Goal: Task Accomplishment & Management: Use online tool/utility

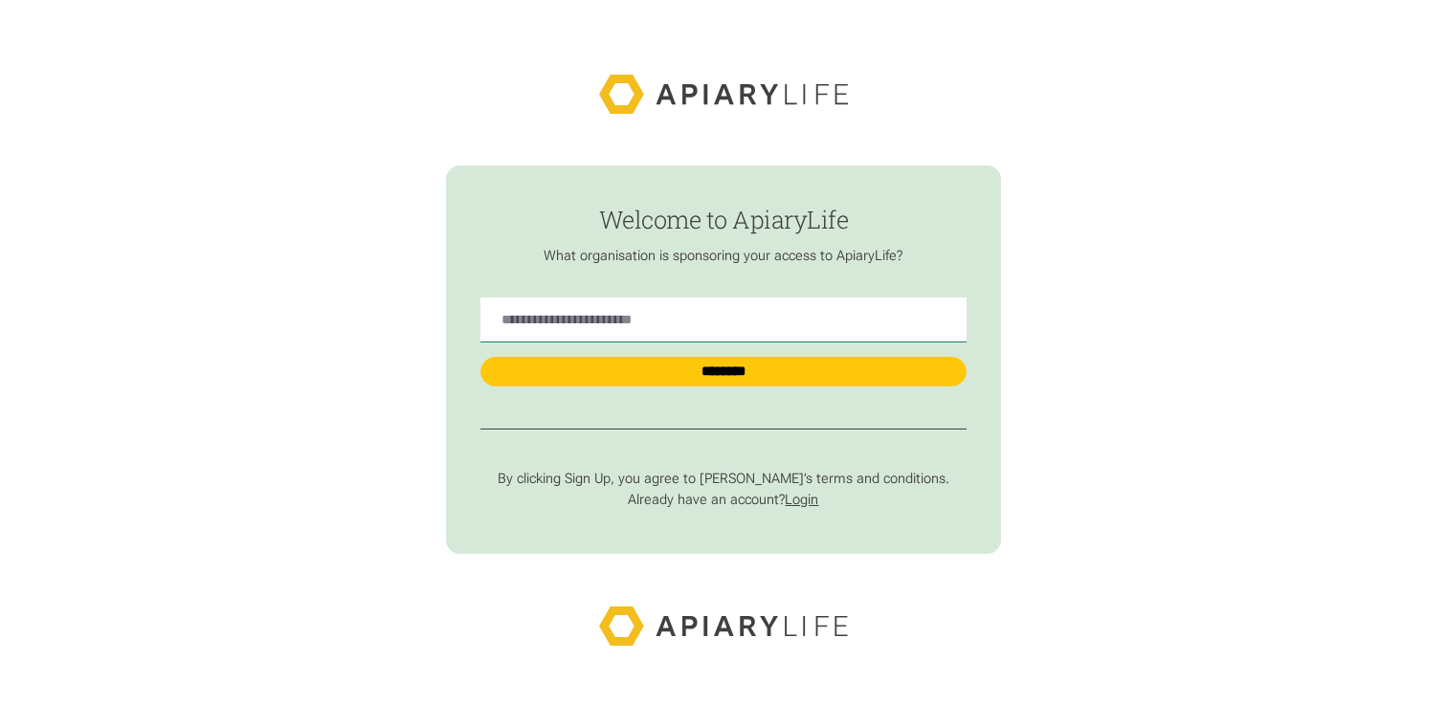
click at [809, 505] on link "Login" at bounding box center [801, 500] width 33 height 16
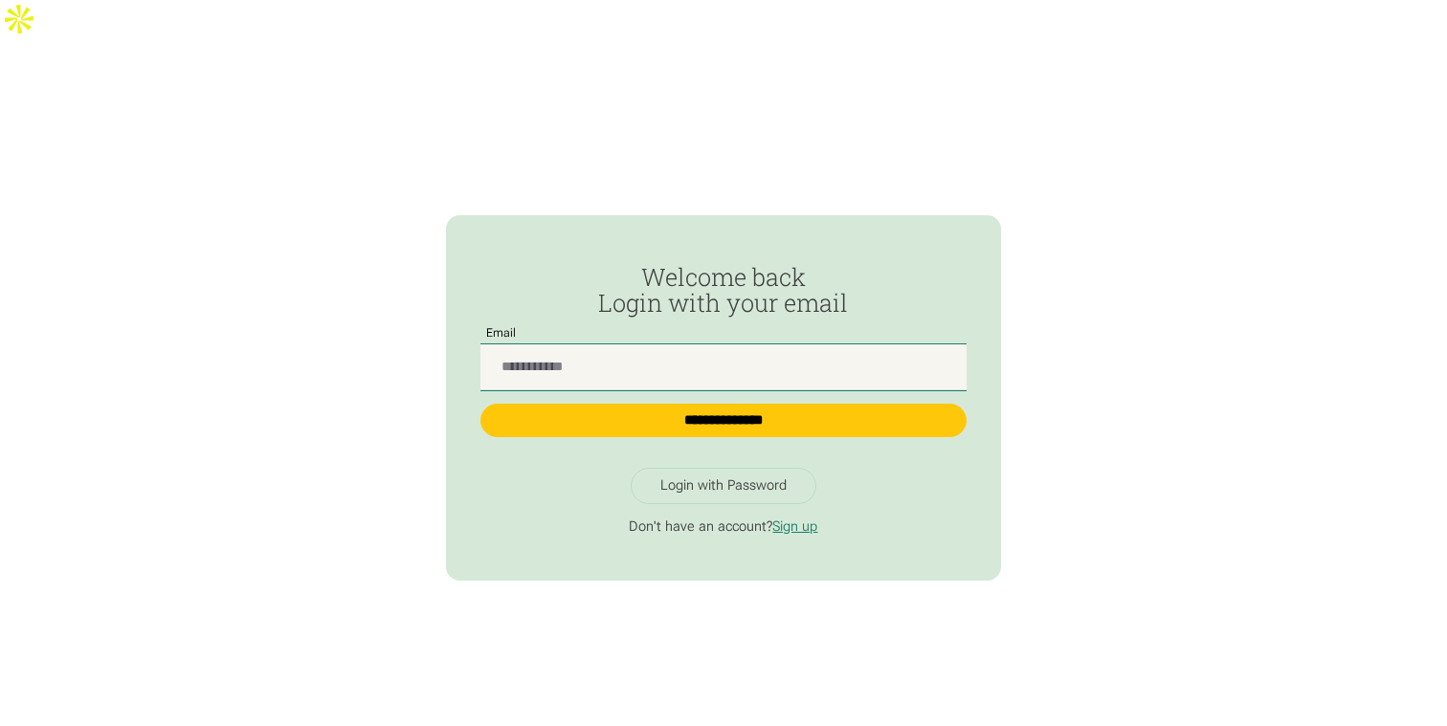
click at [616, 344] on input "Passwordless Login" at bounding box center [722, 366] width 485 height 45
type input "**********"
click at [480, 404] on input "**********" at bounding box center [722, 420] width 485 height 33
type input "**********"
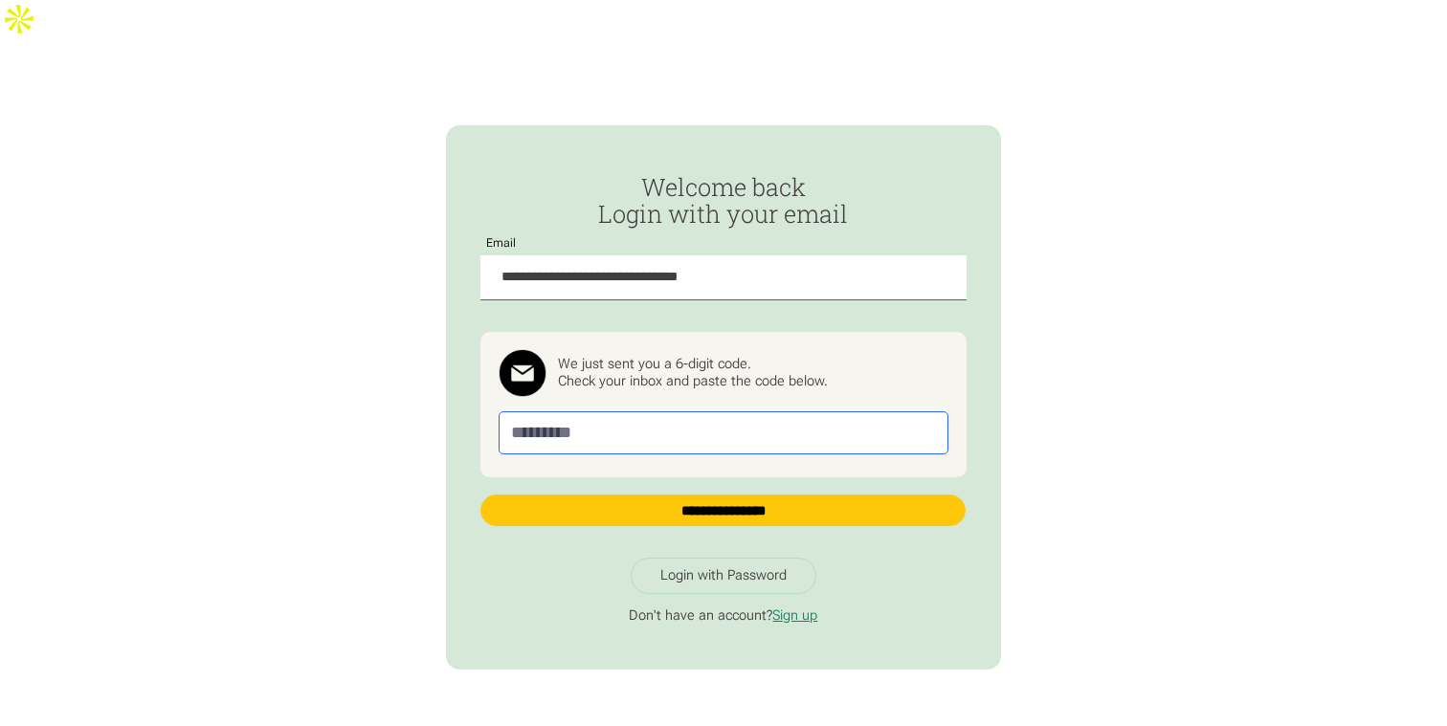
click at [610, 411] on input "Passwordless Login" at bounding box center [724, 432] width 451 height 43
paste input "******"
type input "******"
click at [680, 495] on form "**********" at bounding box center [722, 358] width 485 height 369
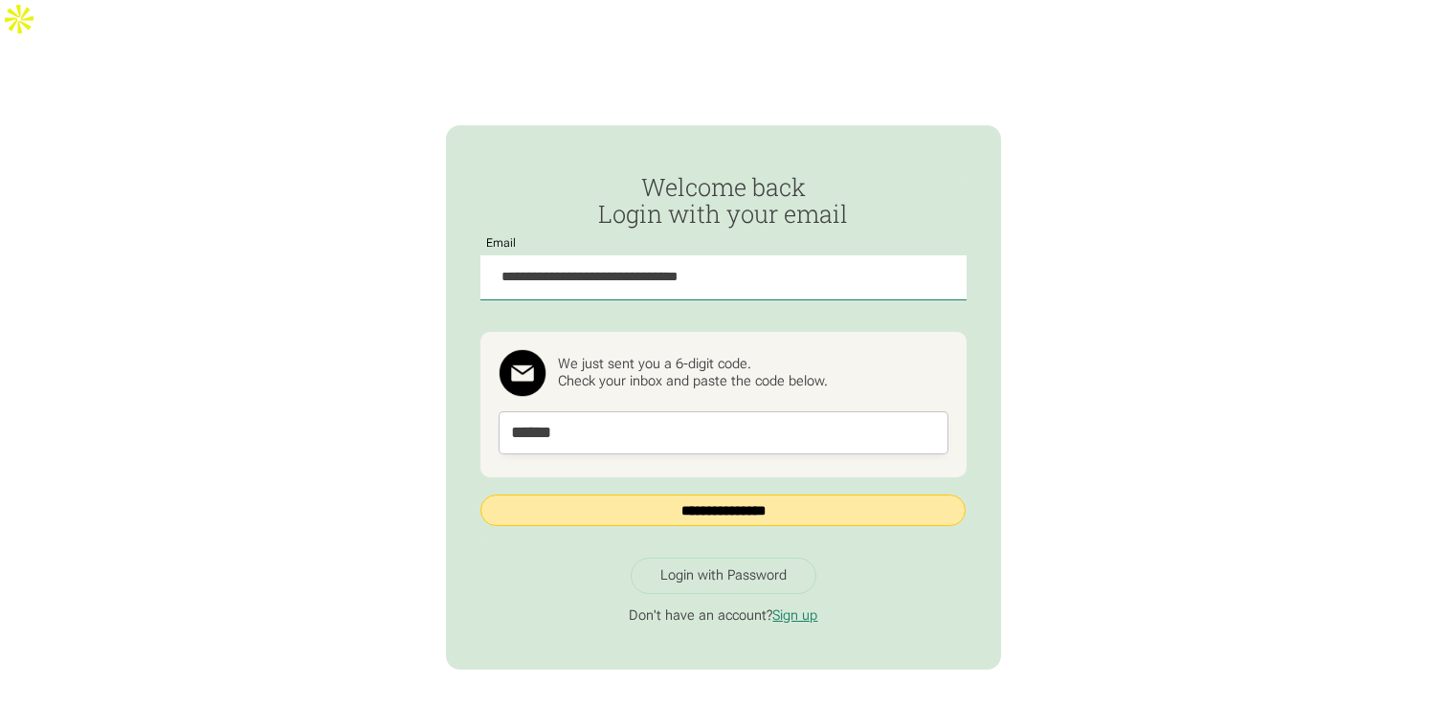
click at [680, 495] on input "**********" at bounding box center [722, 511] width 485 height 33
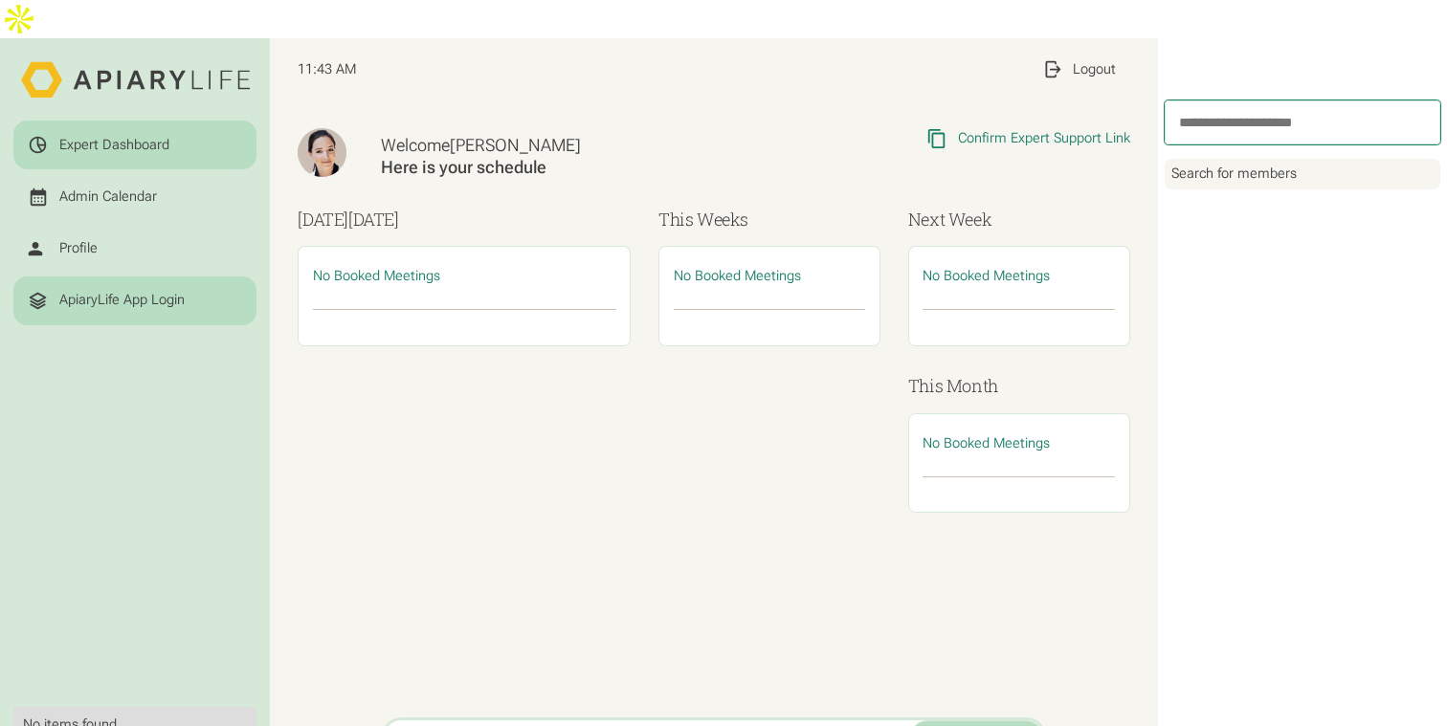
click at [104, 292] on div "ApiaryLife App Login" at bounding box center [121, 300] width 125 height 17
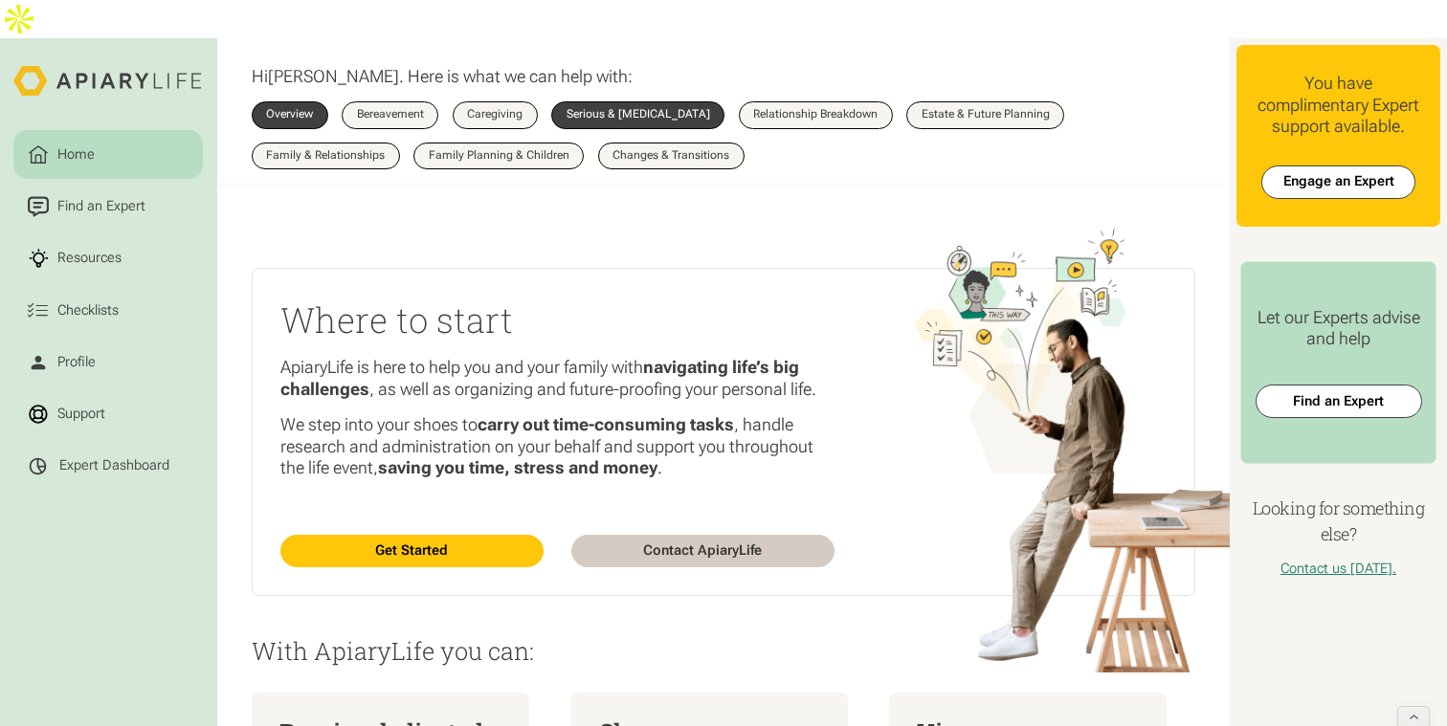
click at [594, 109] on div "Serious & Terminal Illness" at bounding box center [638, 114] width 144 height 11
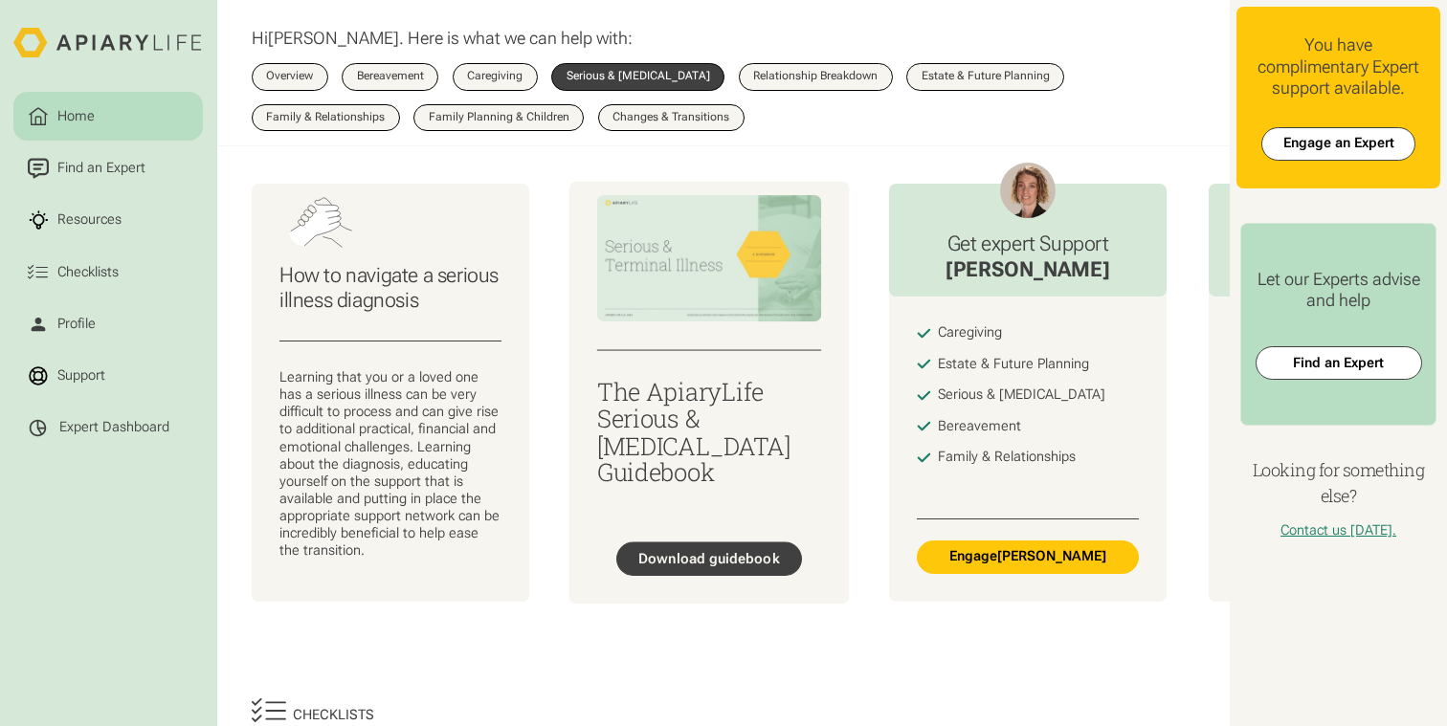
scroll to position [145, 0]
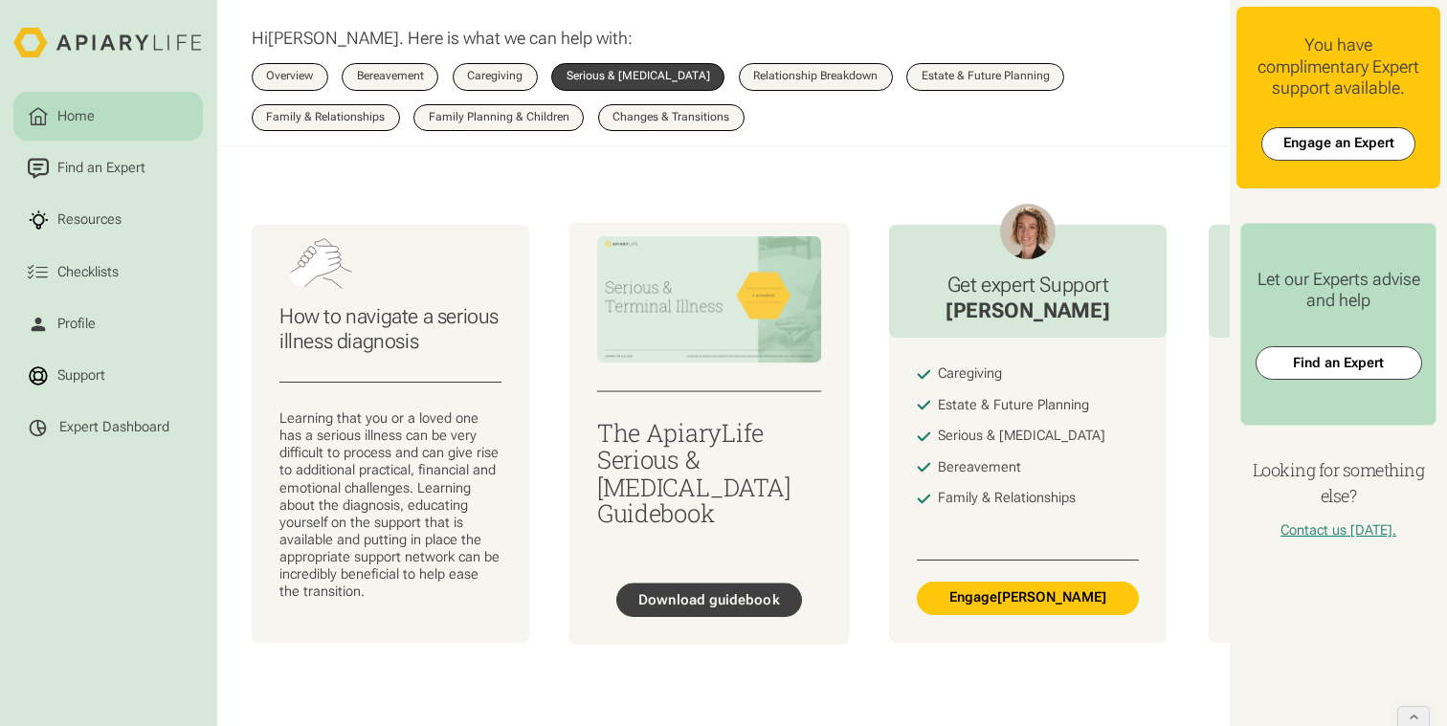
click at [722, 591] on div "Download guidebook" at bounding box center [708, 599] width 141 height 17
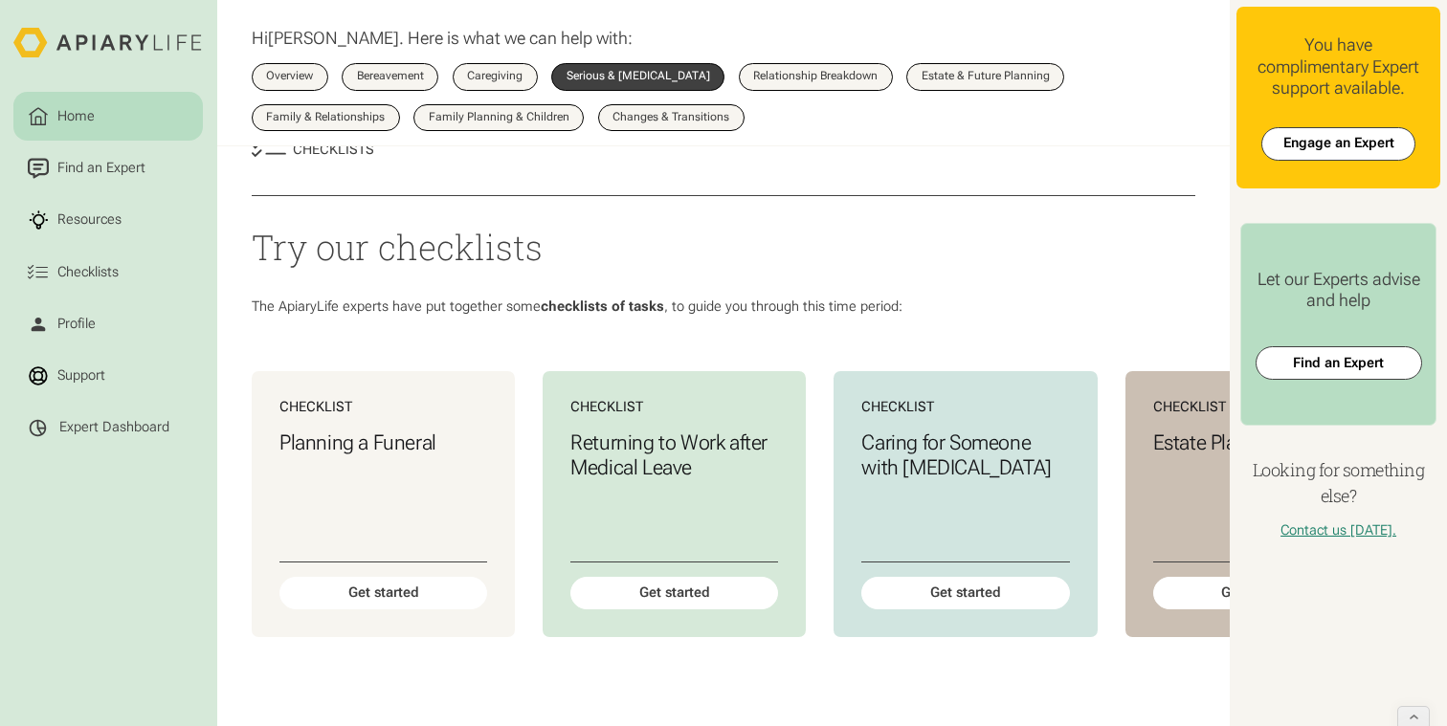
scroll to position [809, 0]
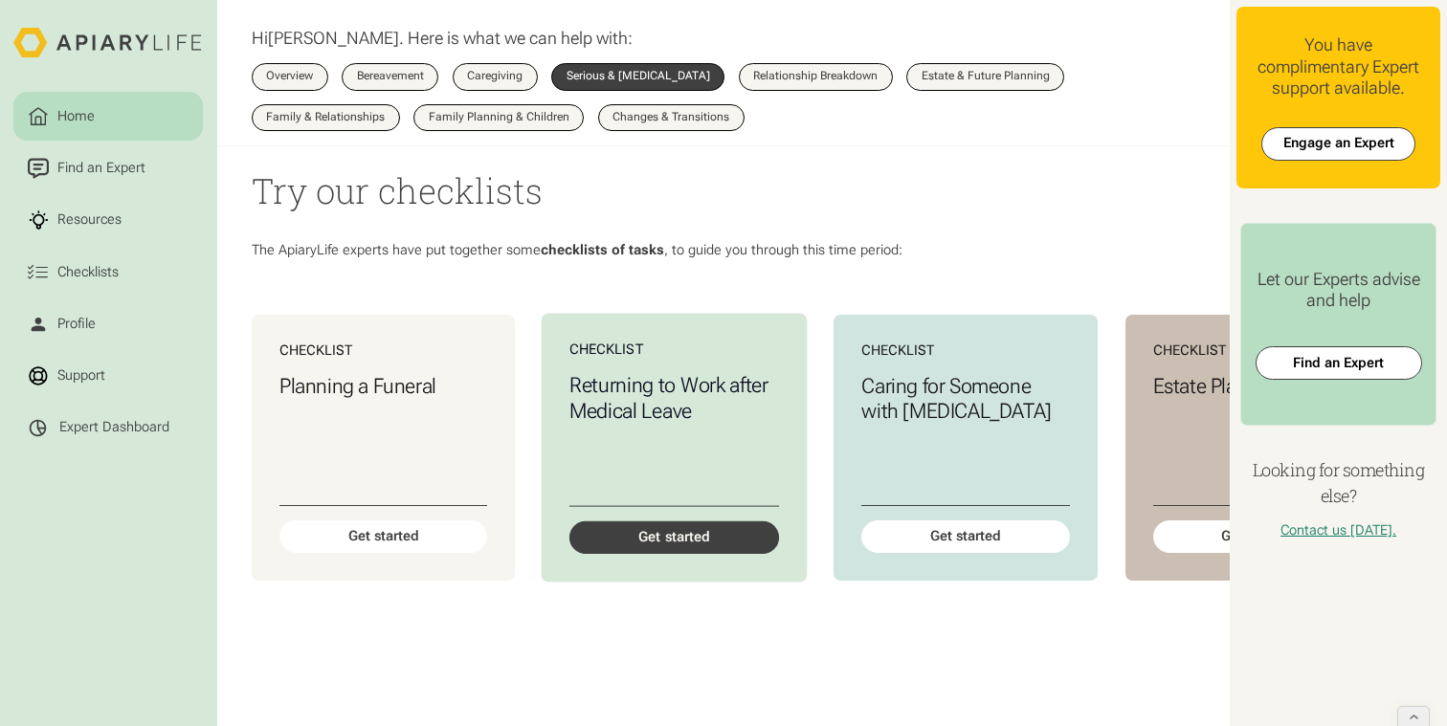
click at [690, 521] on div "Get started" at bounding box center [674, 537] width 210 height 33
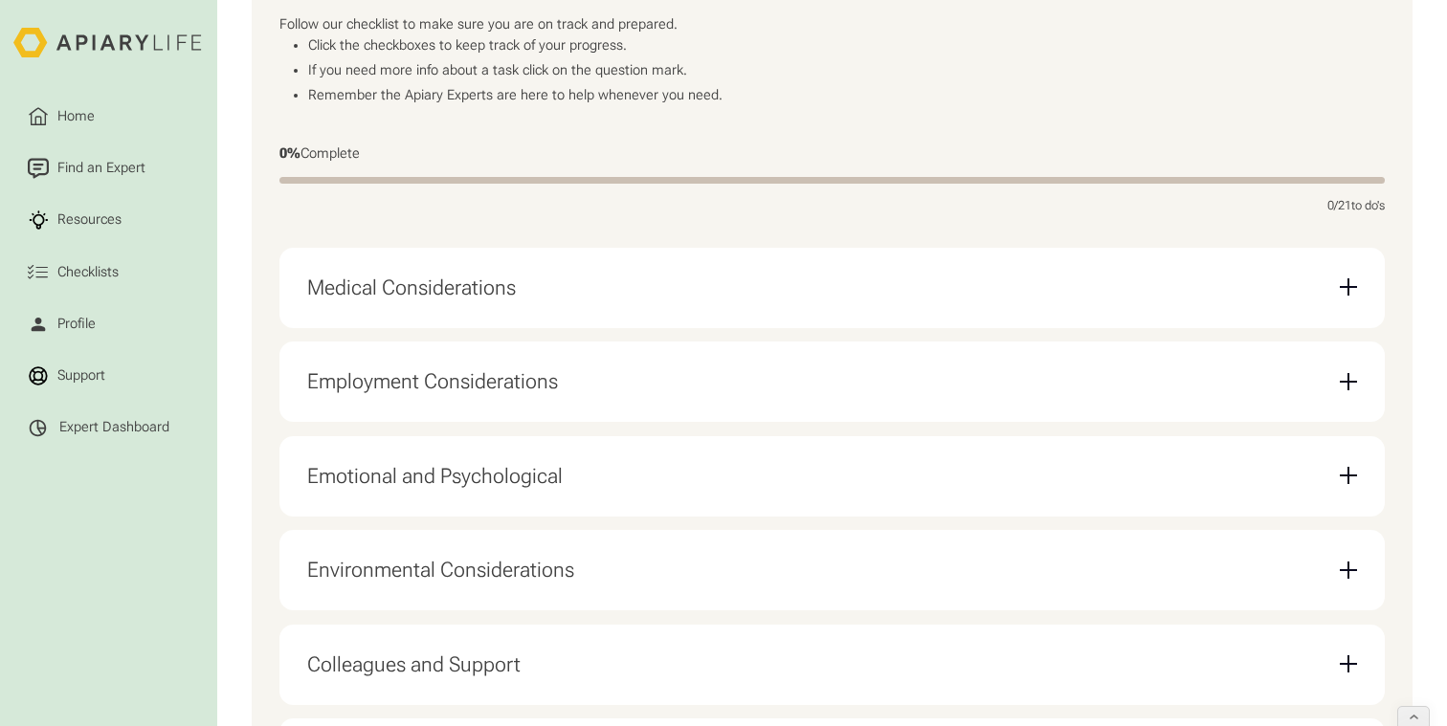
scroll to position [462, 0]
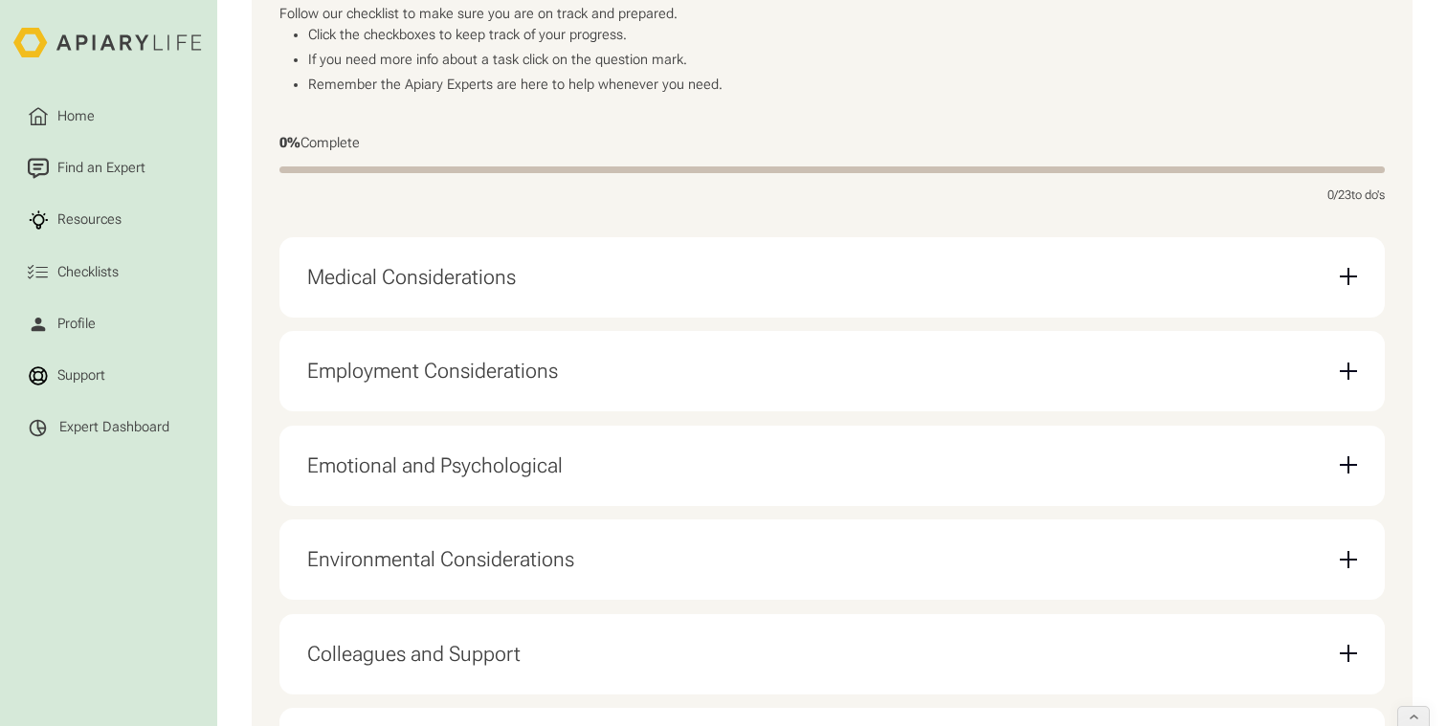
click at [854, 252] on div "Medical Considerations" at bounding box center [832, 277] width 1050 height 53
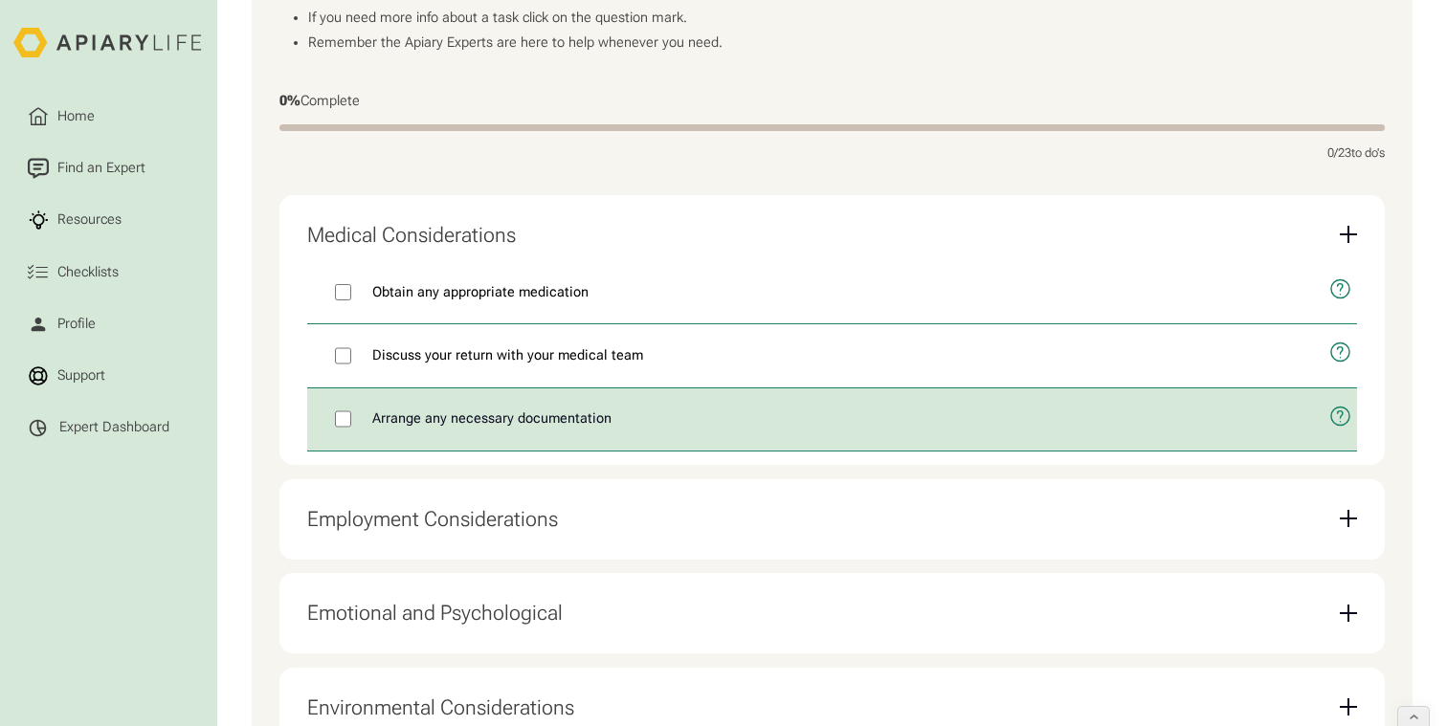
scroll to position [515, 0]
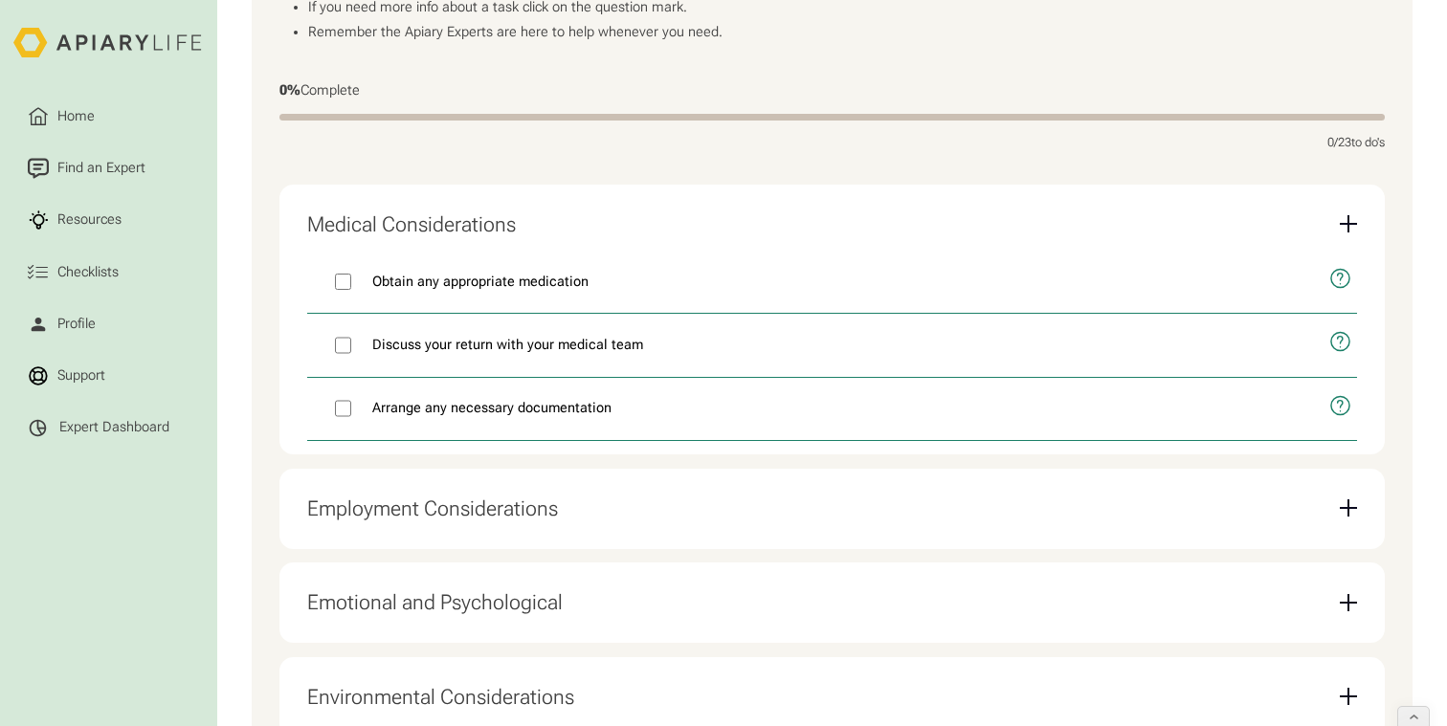
click at [862, 482] on div "Employment Considerations" at bounding box center [832, 508] width 1050 height 53
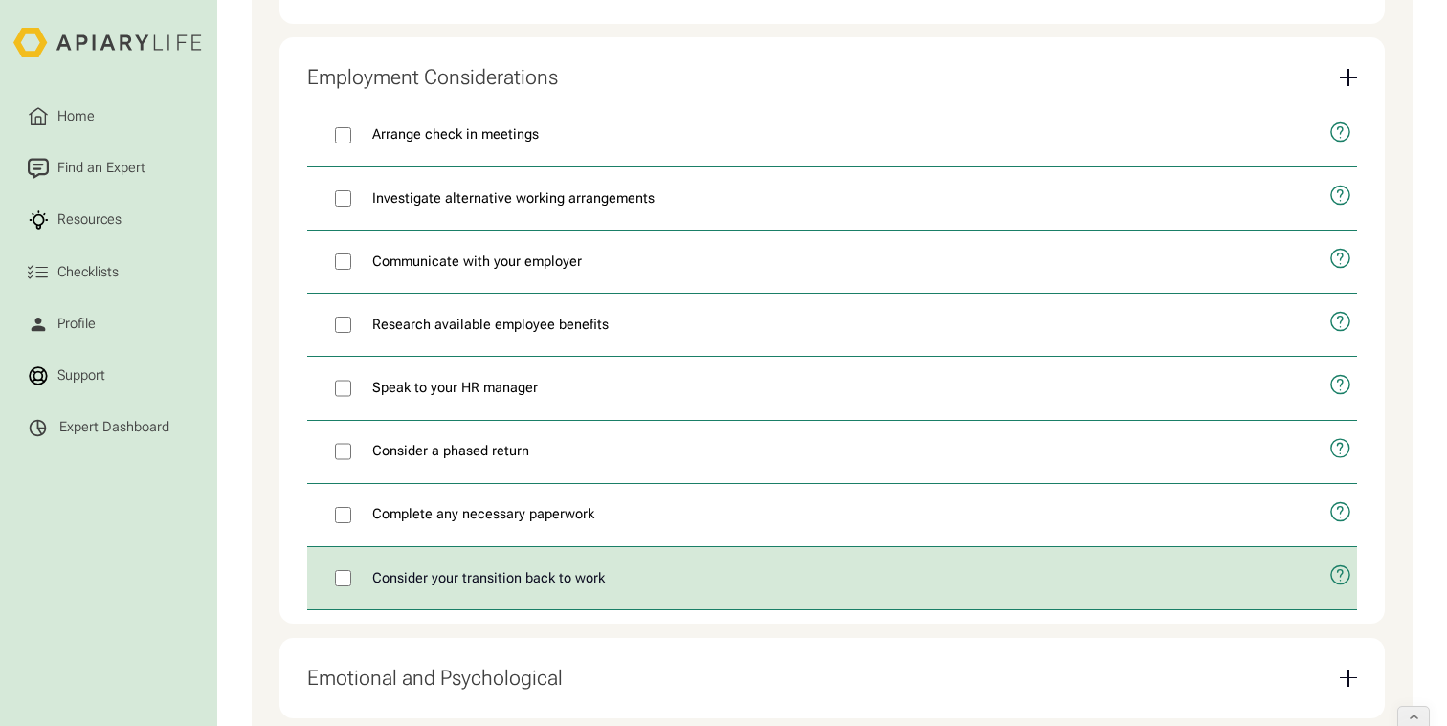
scroll to position [809, 0]
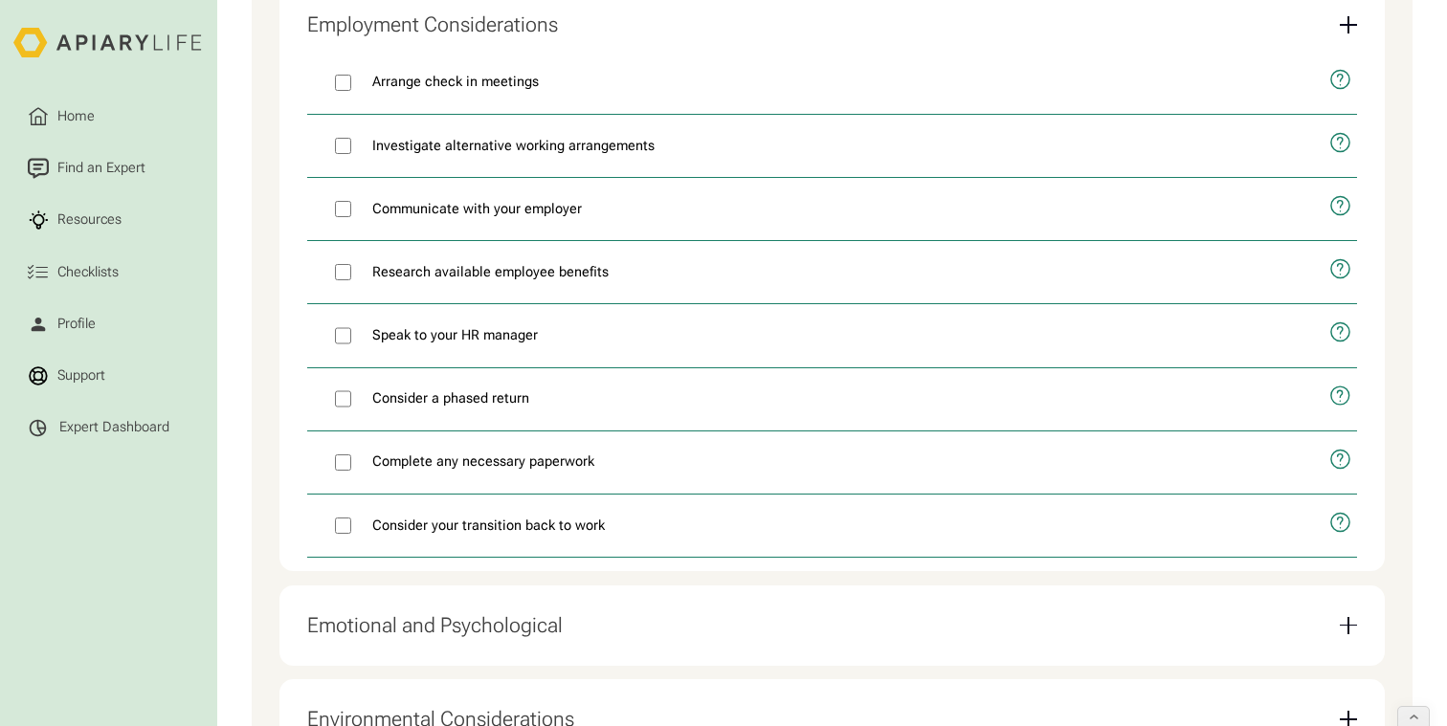
click at [660, 599] on div "Emotional and Psychological" at bounding box center [832, 625] width 1050 height 53
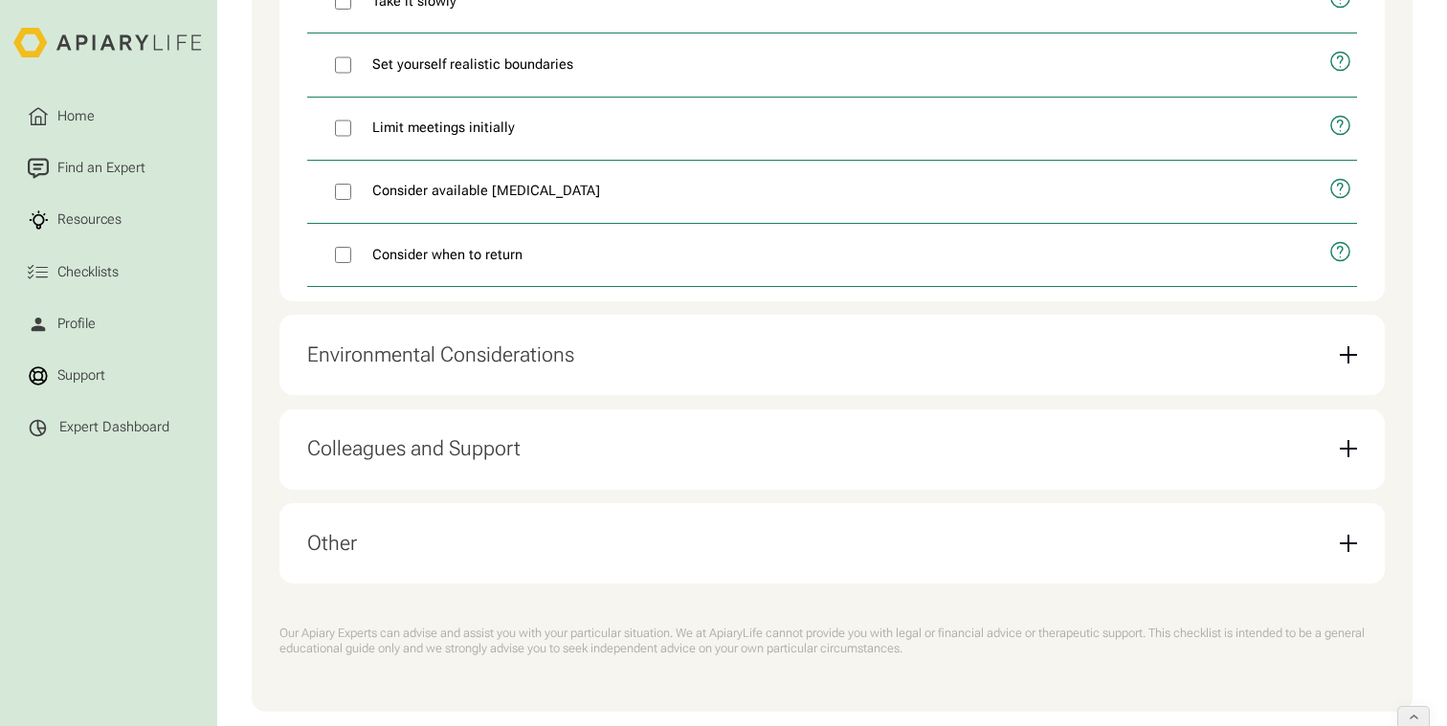
click at [660, 520] on div "Other" at bounding box center [832, 543] width 1050 height 53
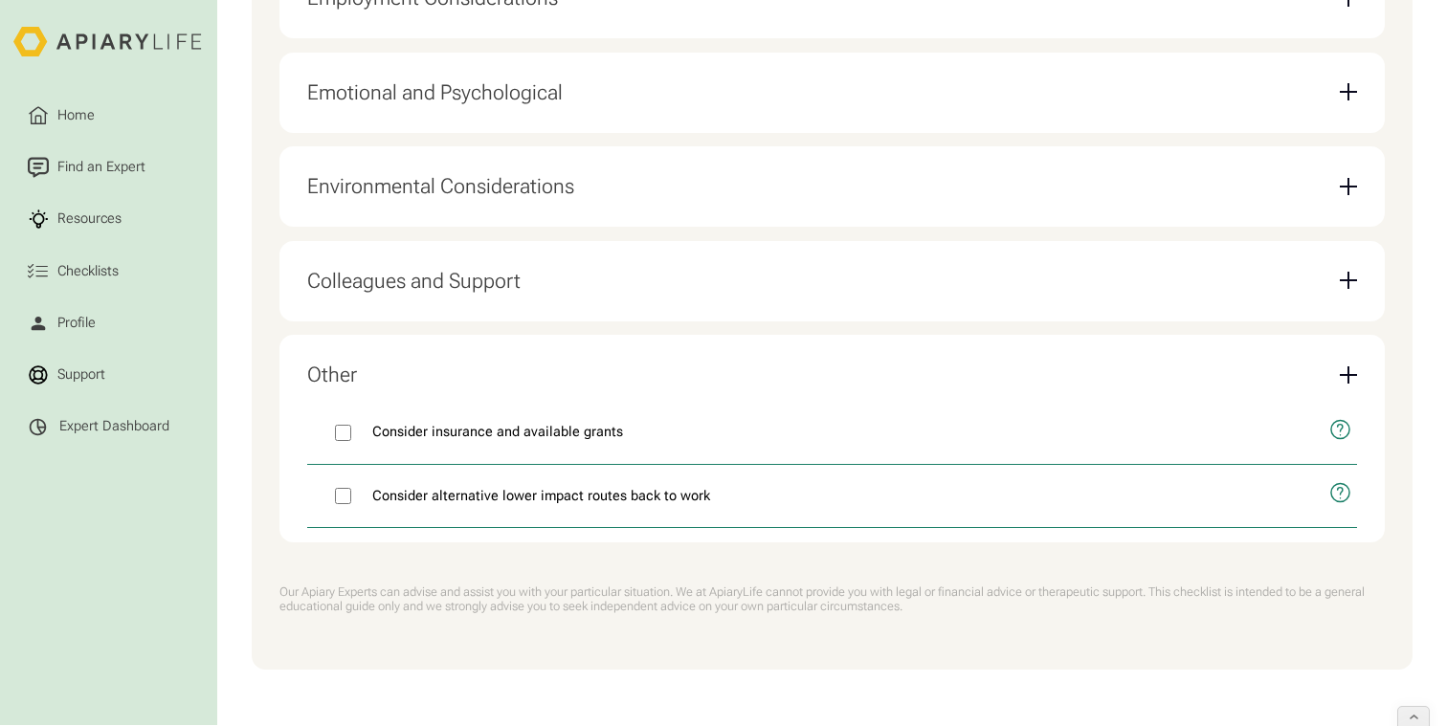
scroll to position [795, 0]
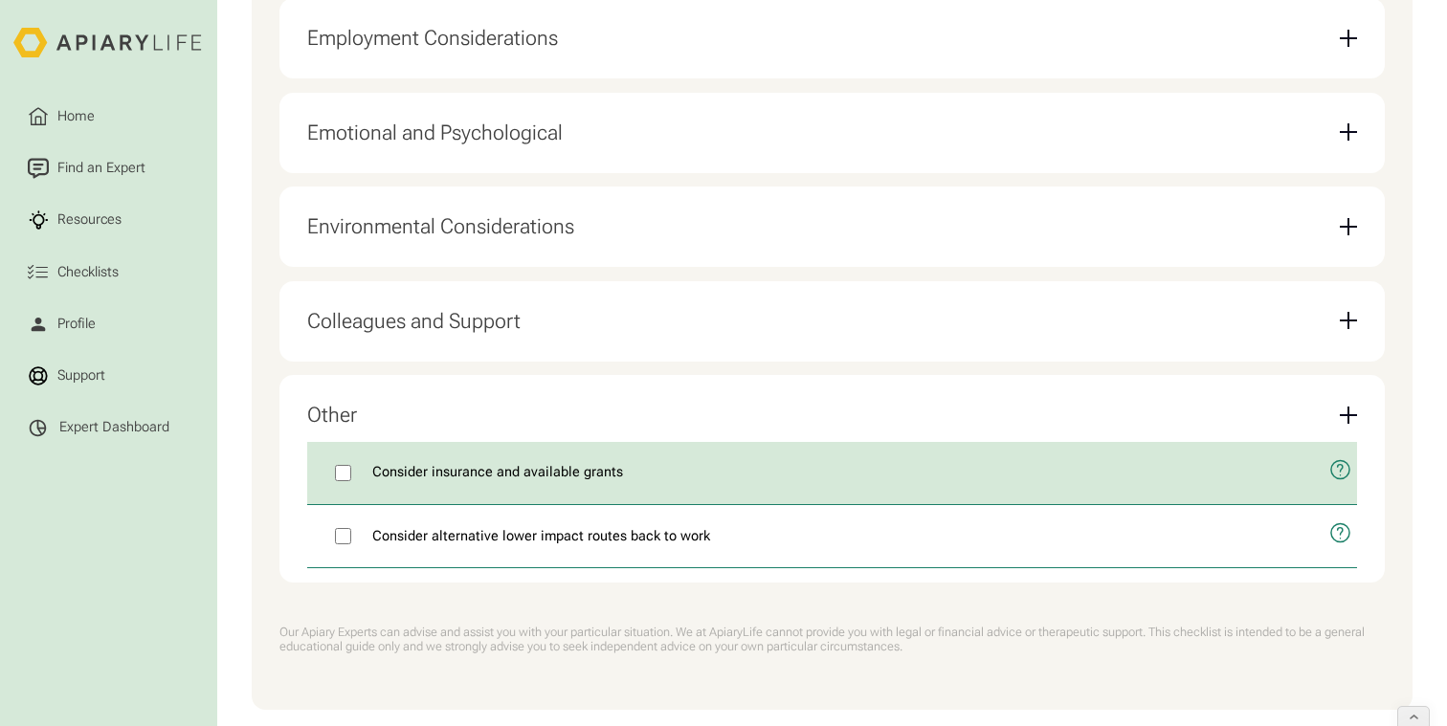
click at [1333, 443] on icon "open modal" at bounding box center [1340, 470] width 22 height 54
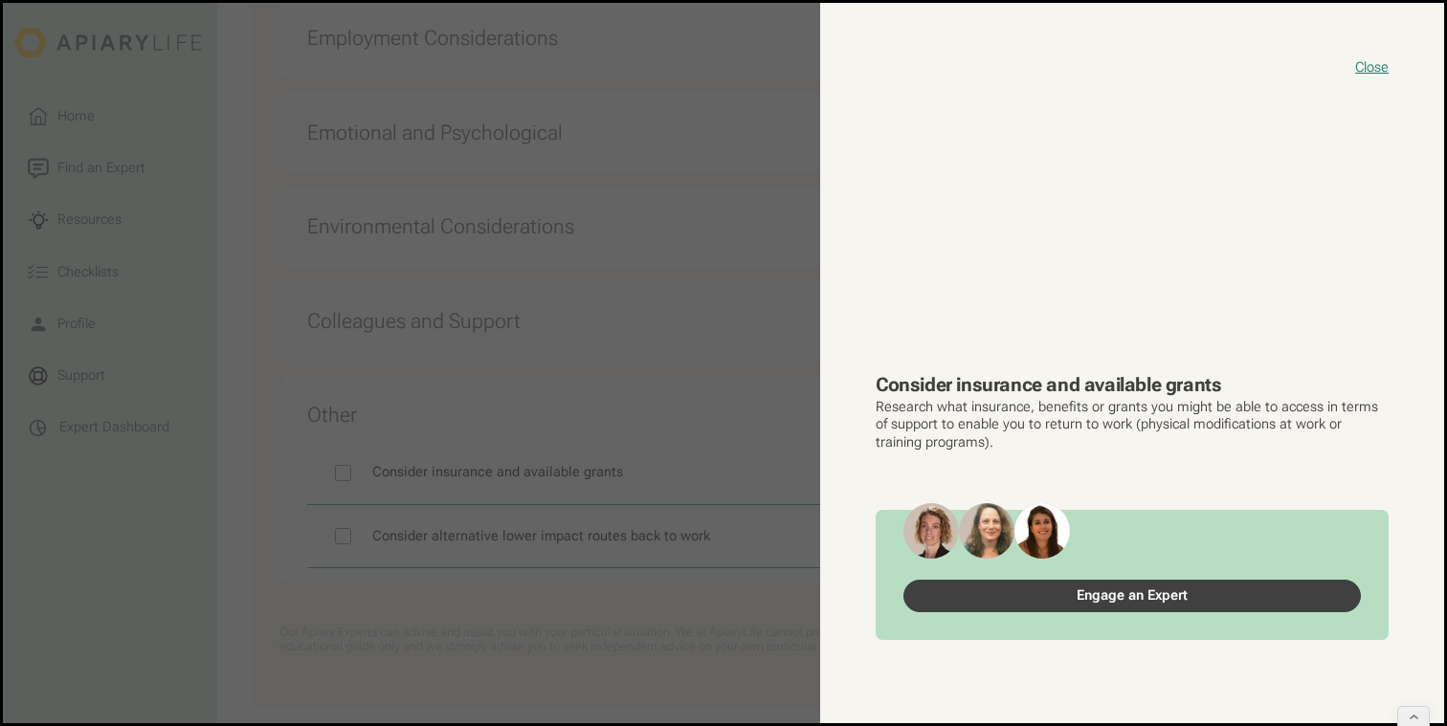
click at [1074, 603] on link "Engage an Expert" at bounding box center [1131, 596] width 457 height 33
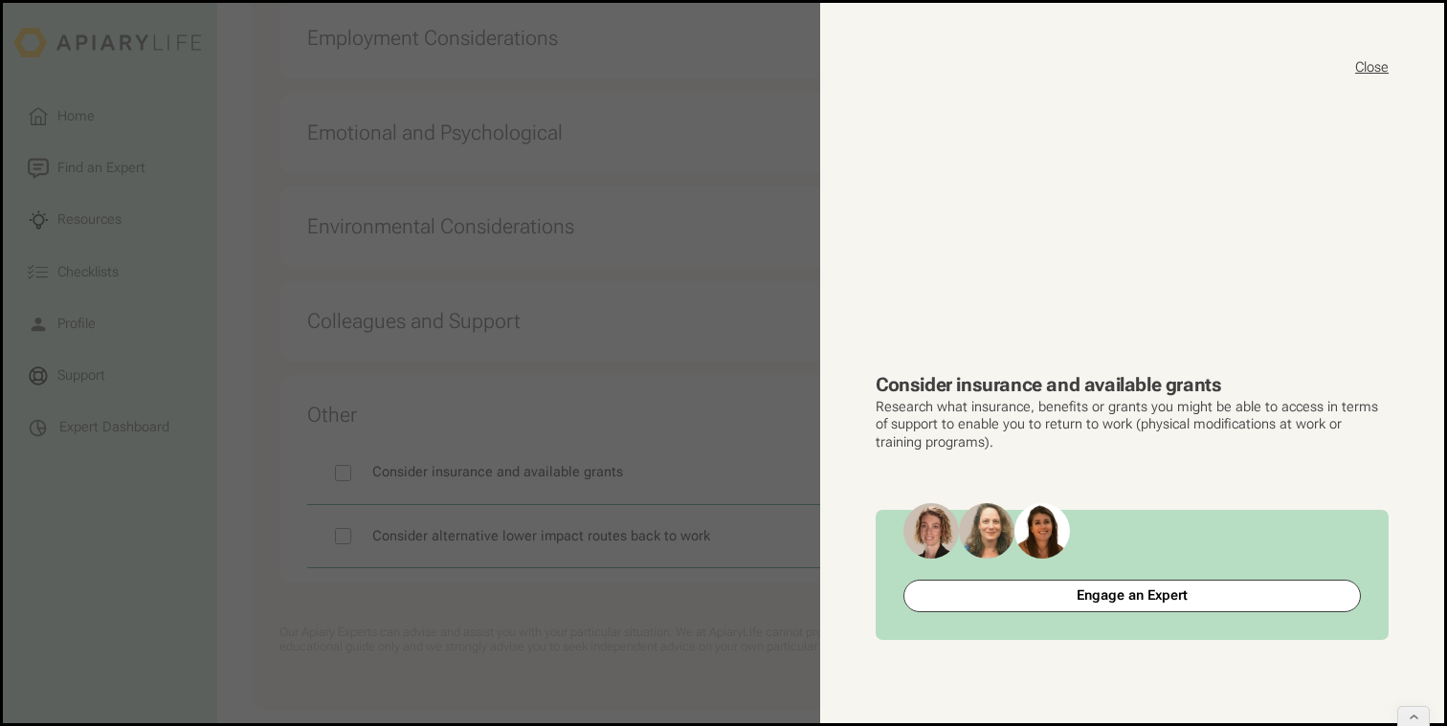
click at [1374, 65] on button "Close" at bounding box center [1371, 67] width 33 height 19
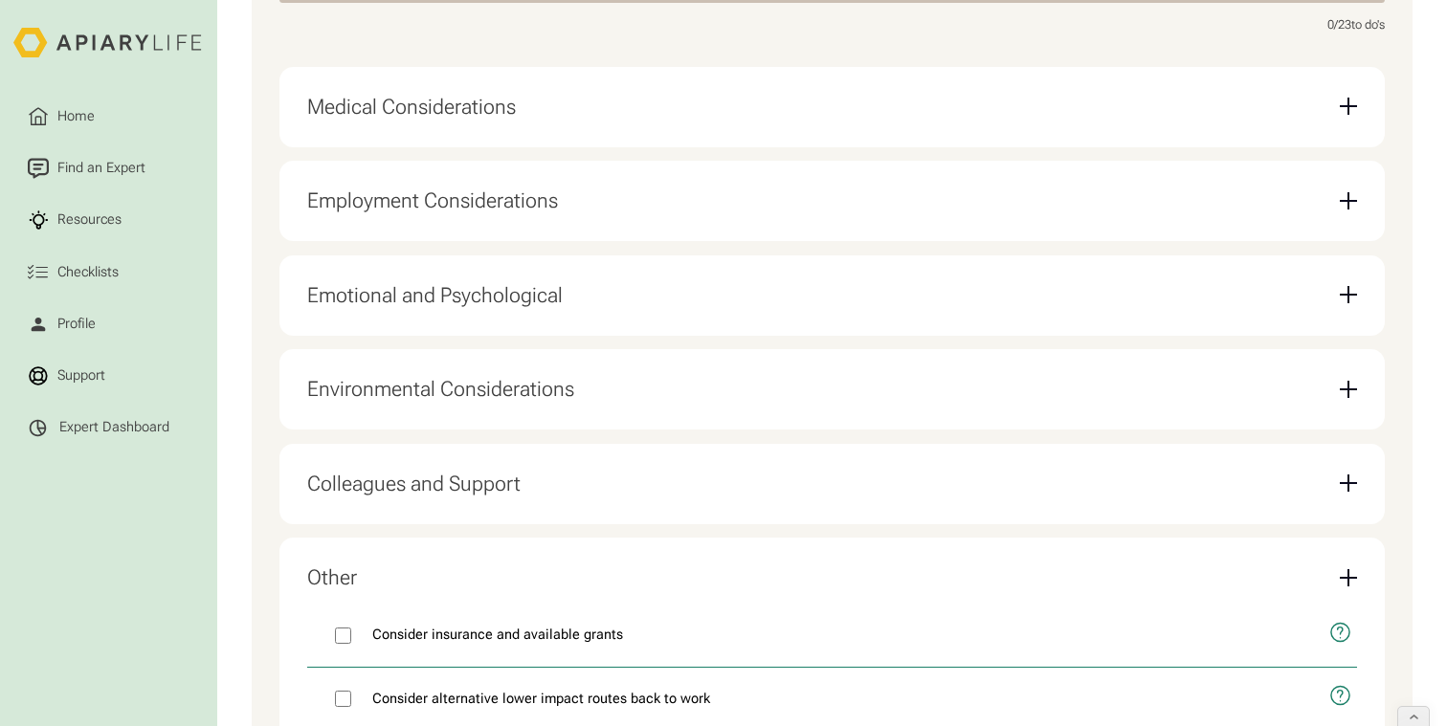
scroll to position [516, 0]
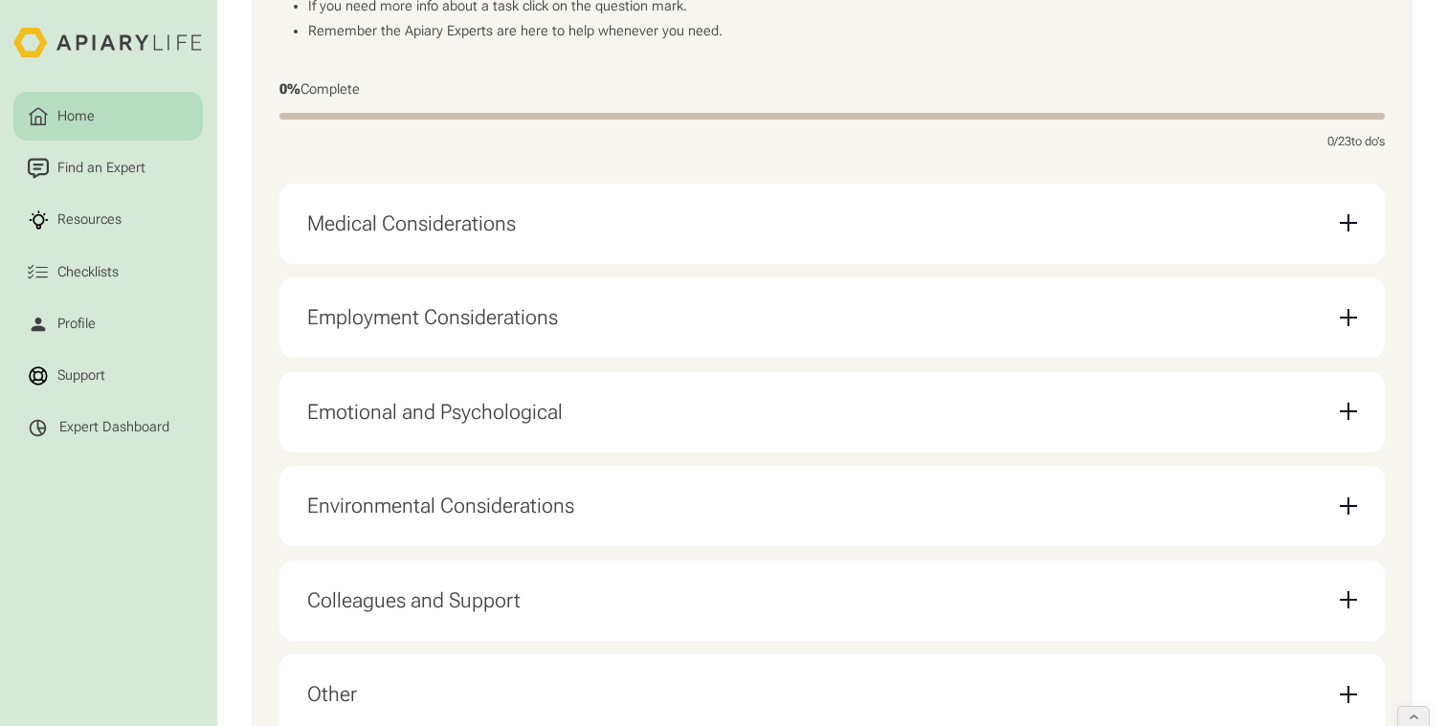
click at [82, 129] on link "Home" at bounding box center [107, 116] width 189 height 49
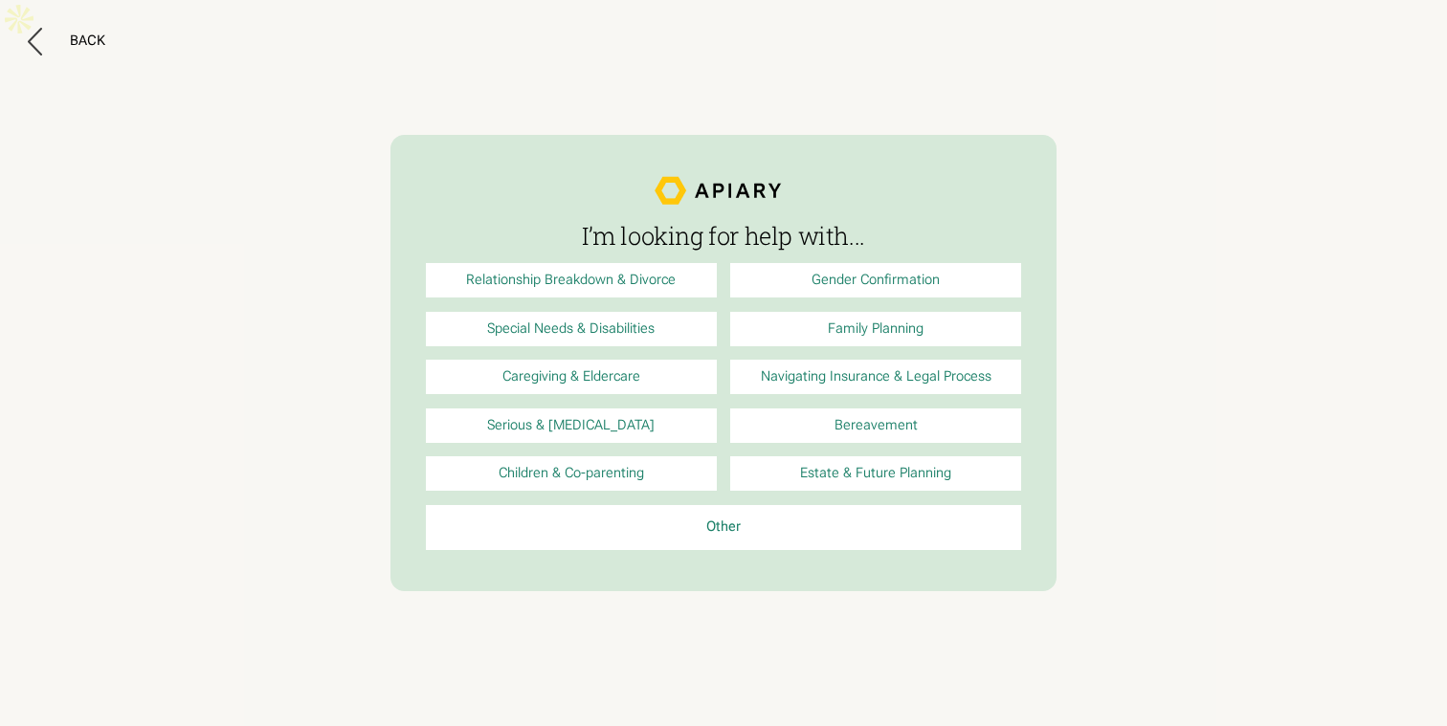
click at [639, 345] on link "Special Needs & Disabilities" at bounding box center [571, 329] width 291 height 34
click at [839, 415] on link "Bereavement" at bounding box center [875, 426] width 291 height 34
click at [64, 39] on button "Back" at bounding box center [67, 42] width 78 height 28
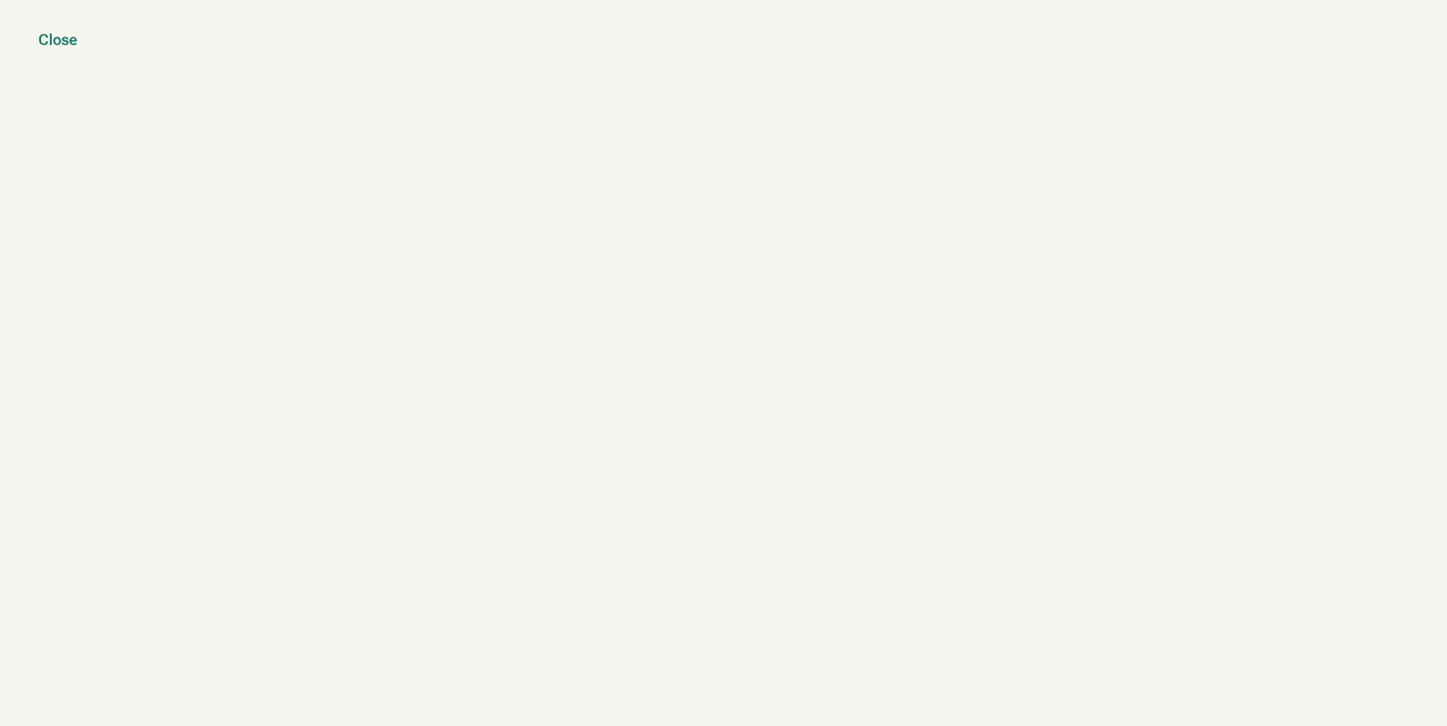
click at [50, 46] on div "Close" at bounding box center [57, 40] width 39 height 19
click at [65, 42] on div "Close" at bounding box center [57, 40] width 39 height 19
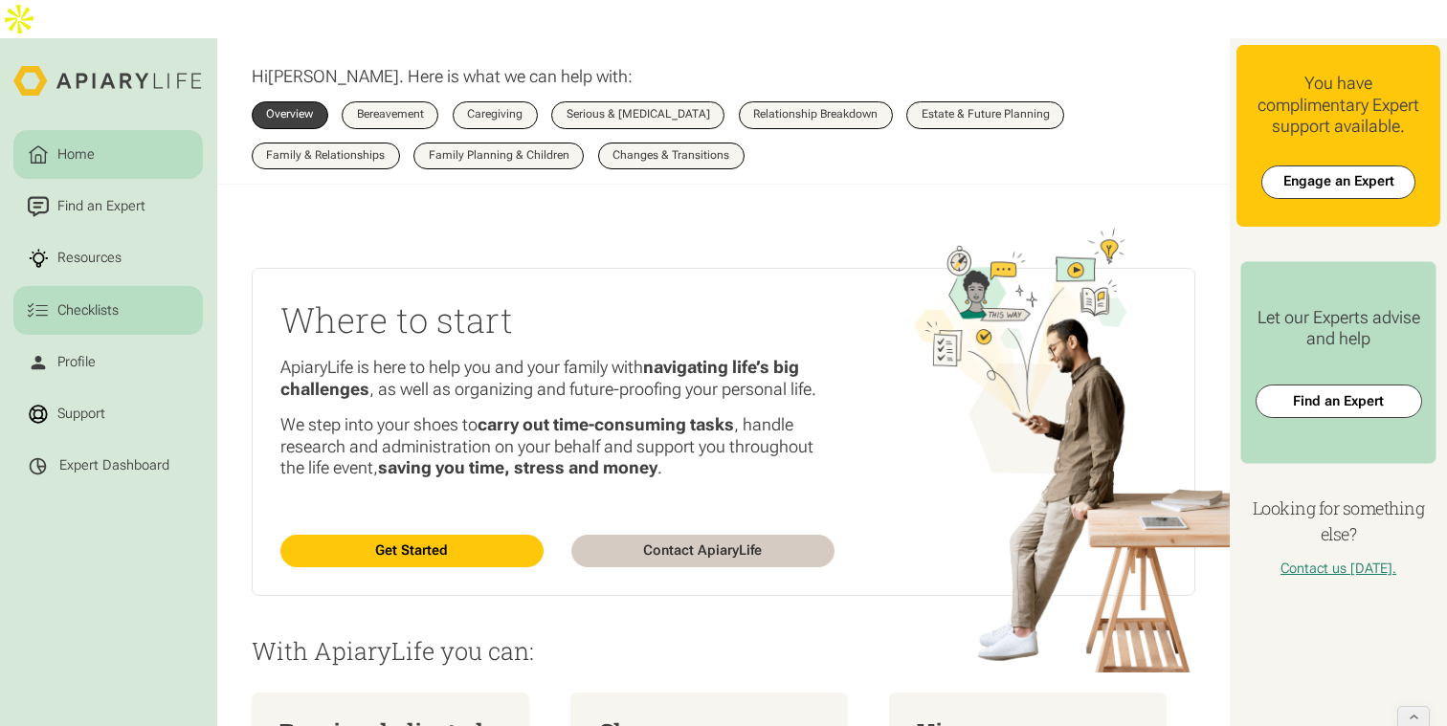
click at [91, 300] on div "Checklists" at bounding box center [88, 310] width 68 height 21
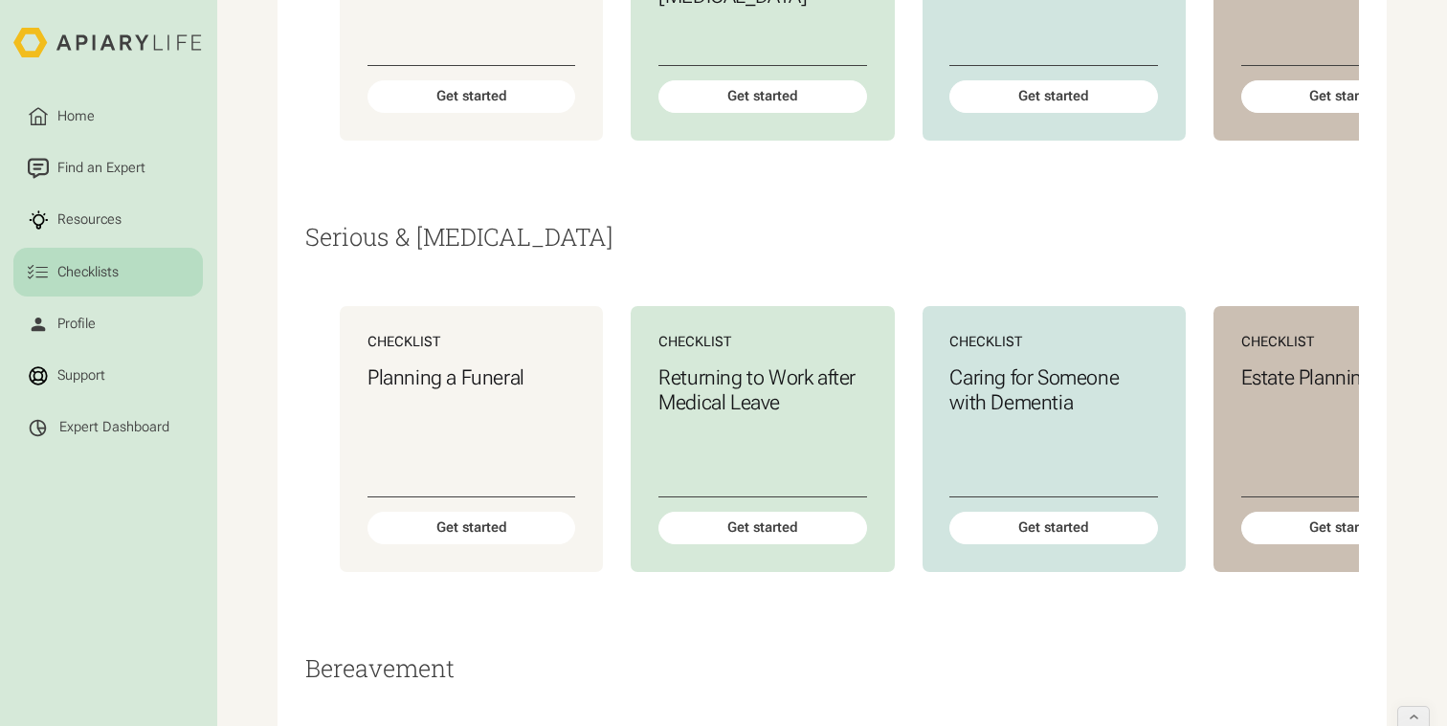
scroll to position [1011, 0]
